Goal: Use online tool/utility: Utilize a website feature to perform a specific function

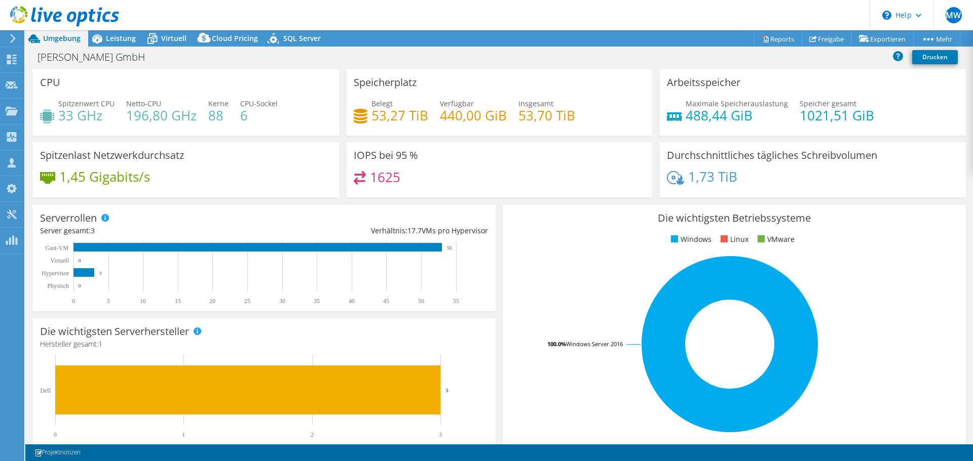
select select "USD"
drag, startPoint x: 454, startPoint y: 248, endPoint x: 429, endPoint y: 249, distance: 25.3
click at [429, 249] on icon "0 5 10 15 20 25 30 35 40 45 50 55 Physisch Hypervisor Virtuell Gast-VM 0 3 0 53" at bounding box center [259, 273] width 439 height 63
click at [447, 248] on text "53" at bounding box center [449, 248] width 5 height 5
click at [435, 248] on rect at bounding box center [257, 247] width 368 height 9
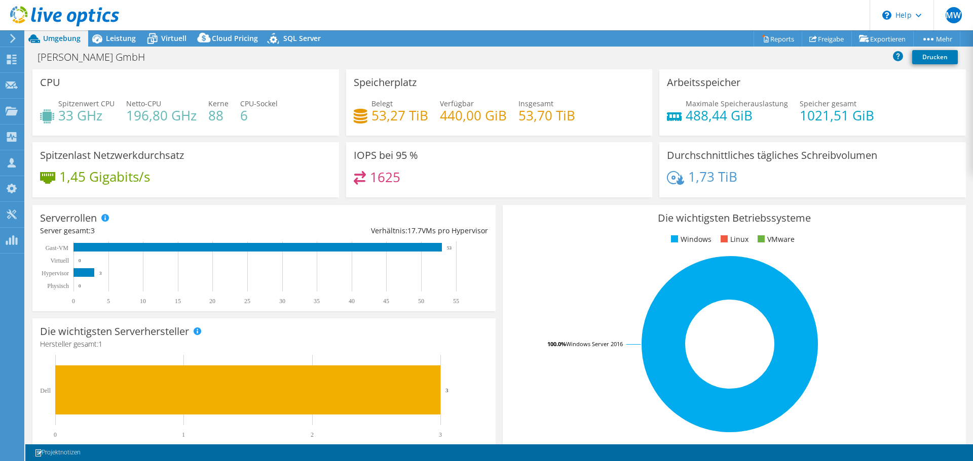
select select "USD"
